Goal: Transaction & Acquisition: Book appointment/travel/reservation

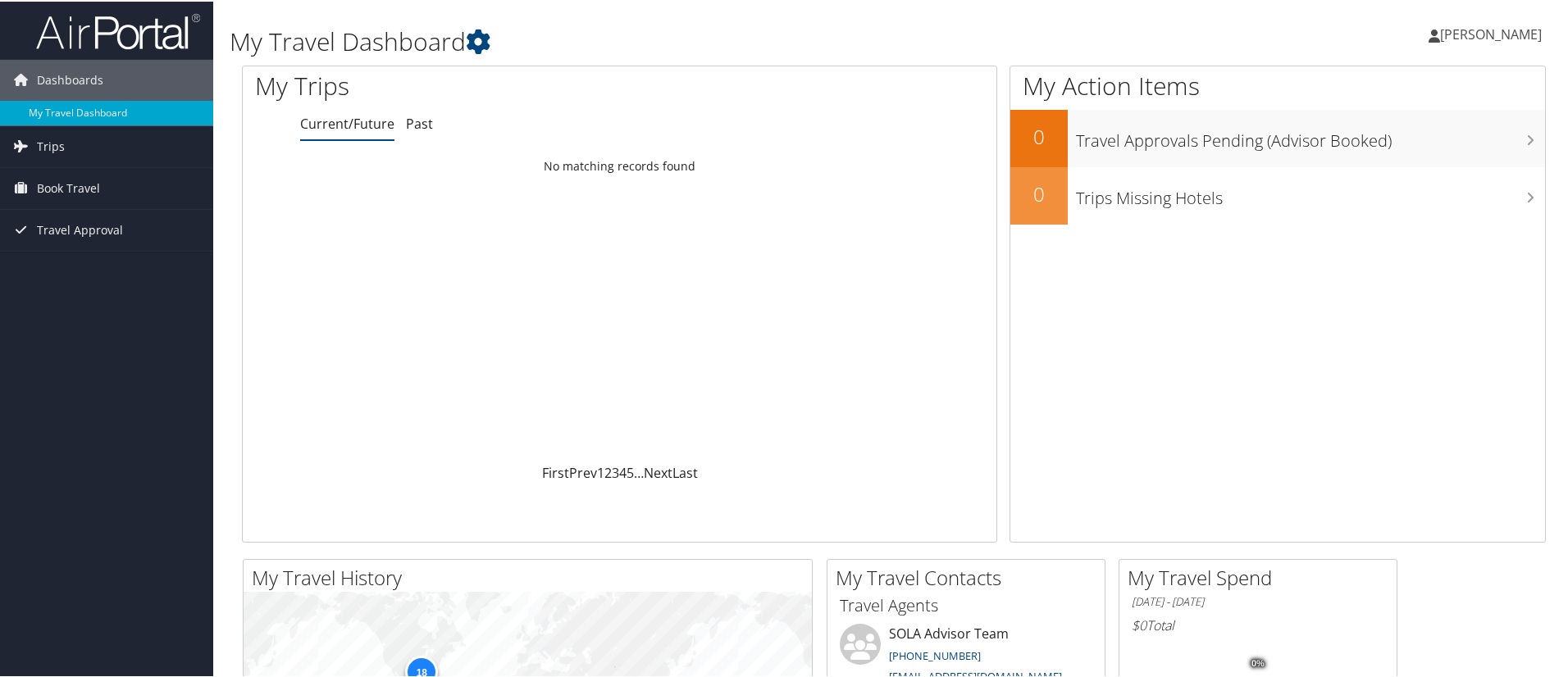
click at [91, 186] on span "Book Travel" at bounding box center [69, 187] width 64 height 41
click at [83, 238] on link "Book/Manage Online Trips" at bounding box center [106, 244] width 213 height 24
